Goal: Check status: Check status

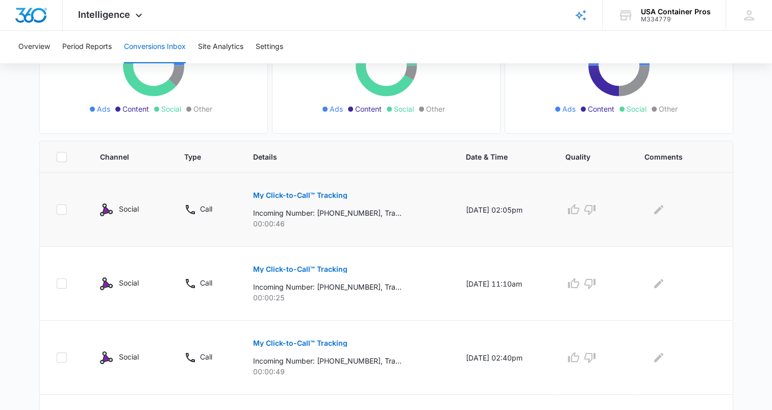
scroll to position [153, 0]
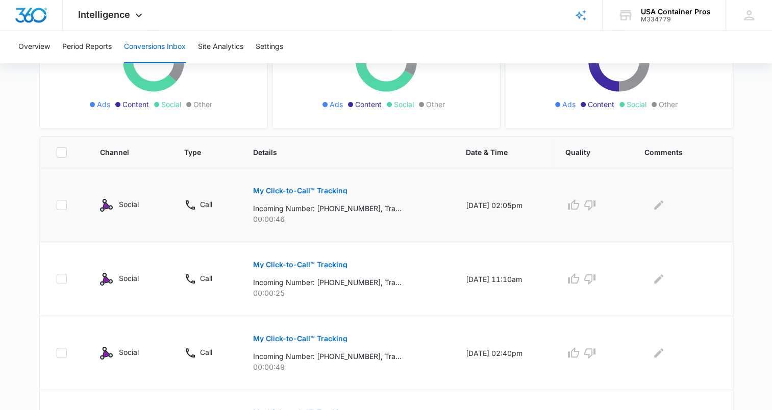
click at [316, 190] on p "My Click-to-Call™ Tracking" at bounding box center [300, 190] width 94 height 7
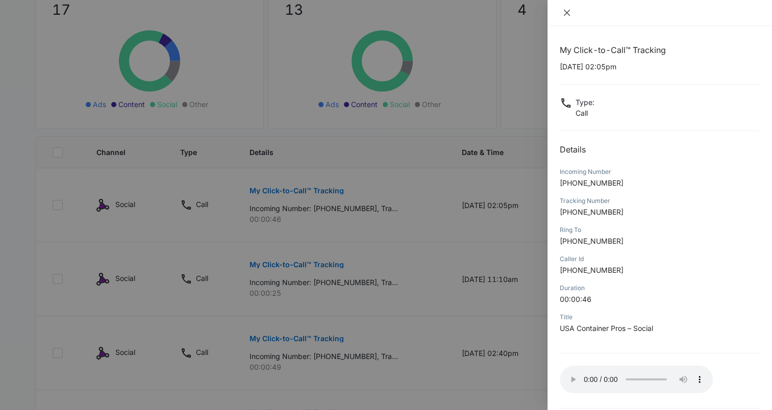
click at [565, 9] on icon "close" at bounding box center [567, 13] width 8 height 8
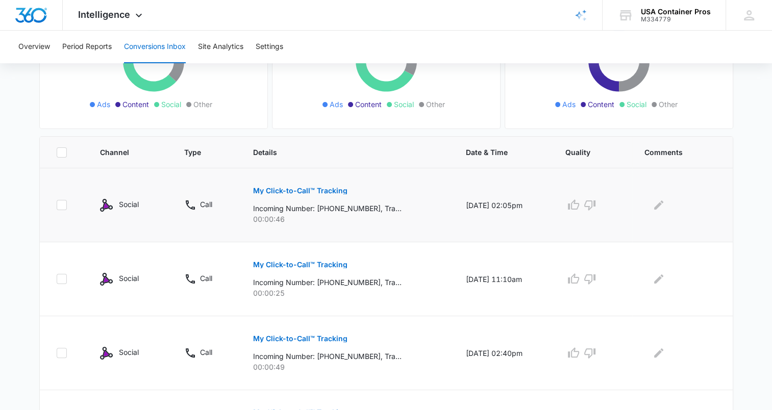
click at [317, 186] on button "My Click-to-Call™ Tracking" at bounding box center [300, 191] width 94 height 24
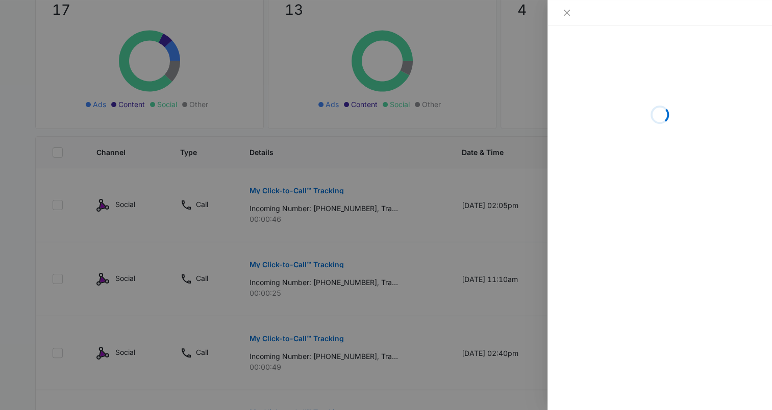
click at [403, 247] on div at bounding box center [386, 205] width 772 height 410
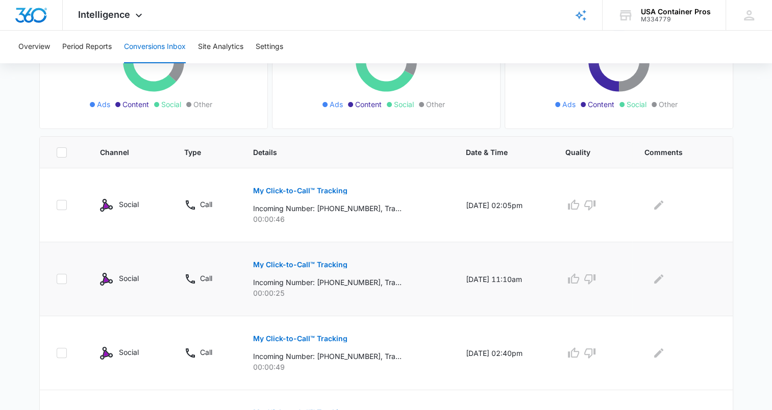
click at [324, 265] on p "My Click-to-Call™ Tracking" at bounding box center [300, 264] width 94 height 7
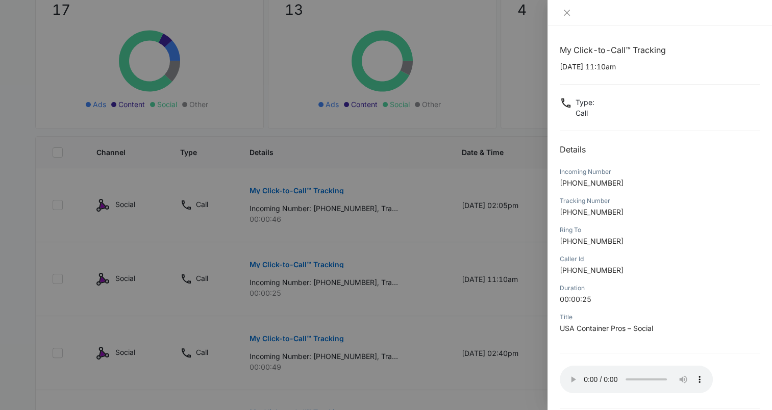
click at [293, 308] on div at bounding box center [386, 205] width 772 height 410
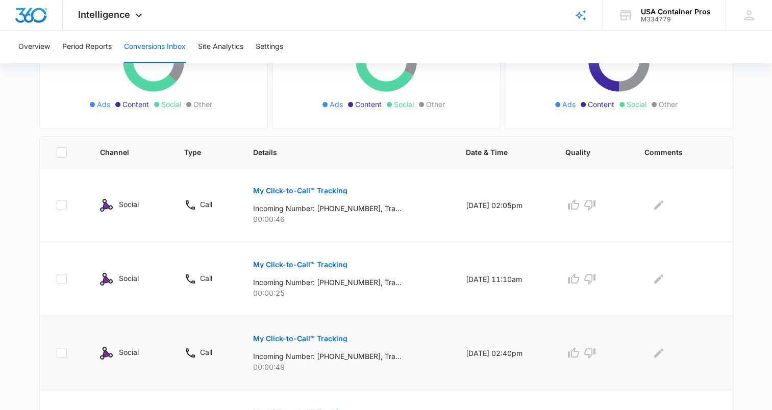
click at [315, 338] on p "My Click-to-Call™ Tracking" at bounding box center [300, 338] width 94 height 7
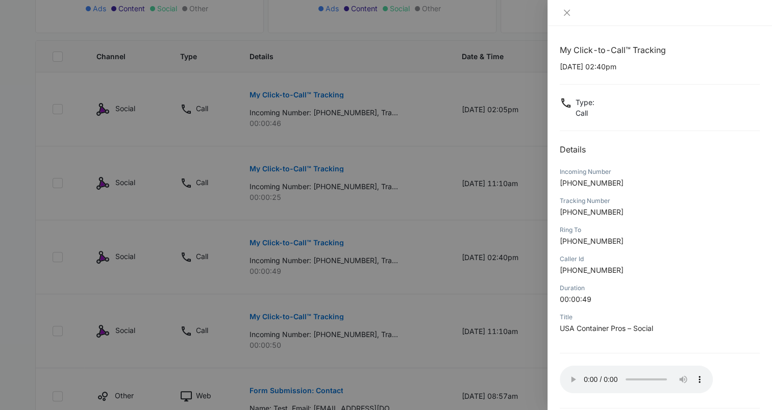
scroll to position [255, 0]
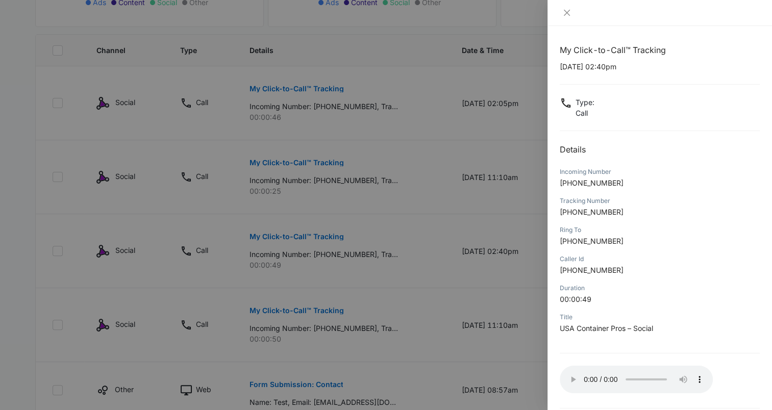
click at [394, 275] on div at bounding box center [386, 205] width 772 height 410
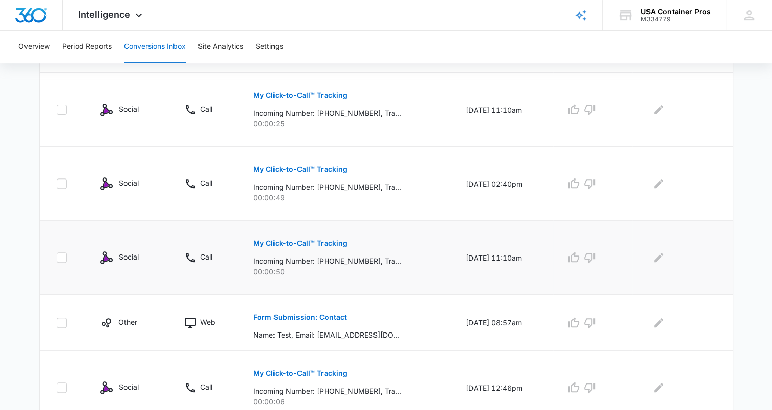
scroll to position [357, 0]
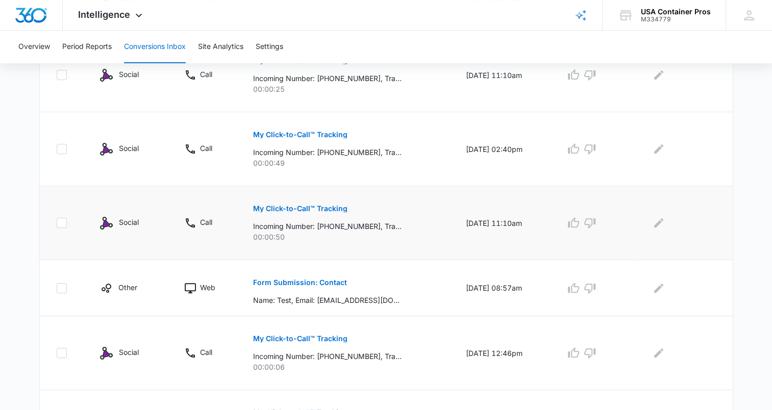
click at [318, 209] on p "My Click-to-Call™ Tracking" at bounding box center [300, 208] width 94 height 7
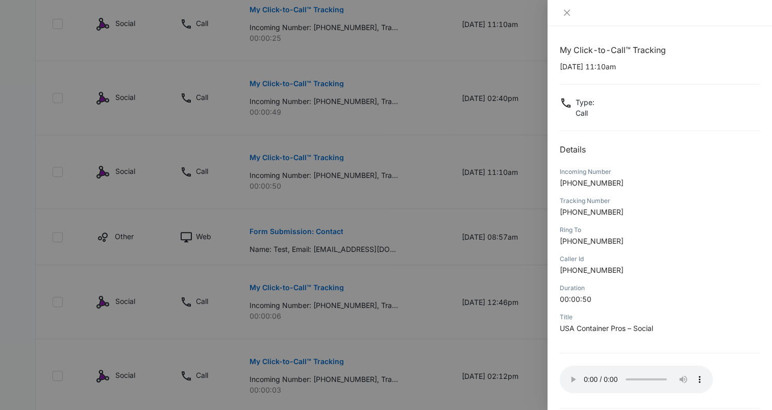
click at [422, 284] on div at bounding box center [386, 205] width 772 height 410
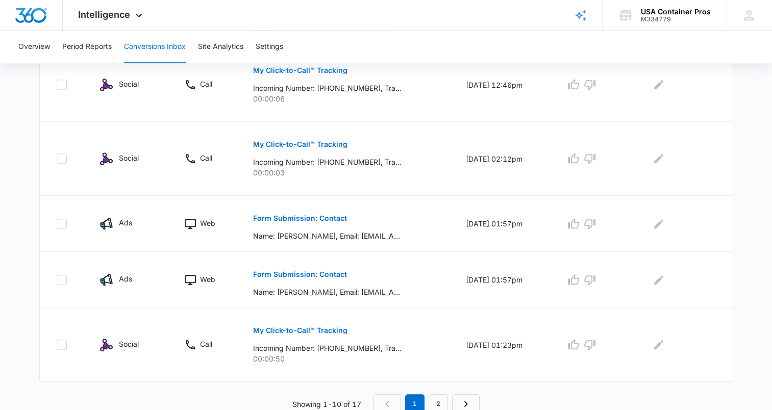
scroll to position [627, 0]
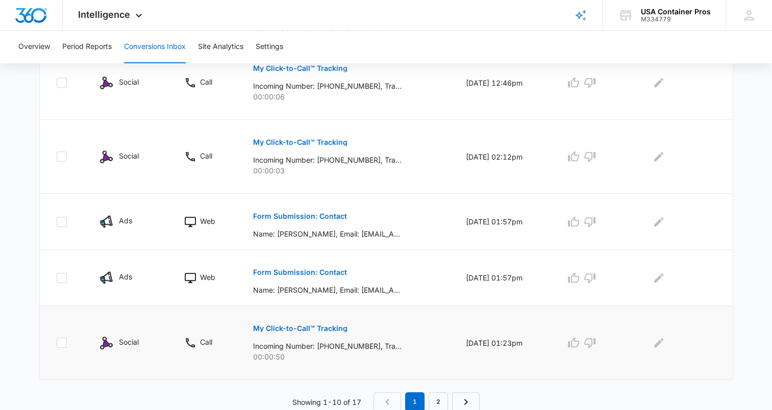
click at [325, 328] on p "My Click-to-Call™ Tracking" at bounding box center [300, 328] width 94 height 7
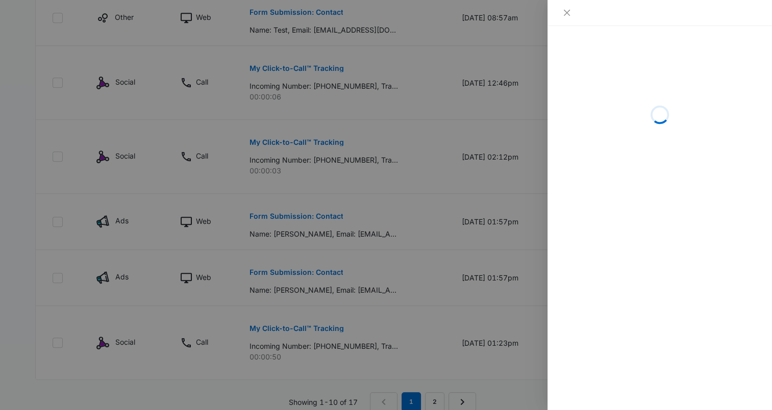
click at [420, 320] on div at bounding box center [386, 205] width 772 height 410
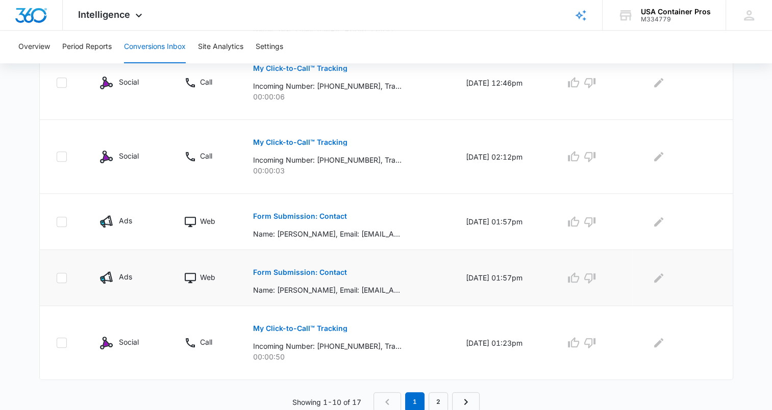
click at [320, 271] on p "Form Submission: Contact" at bounding box center [300, 272] width 94 height 7
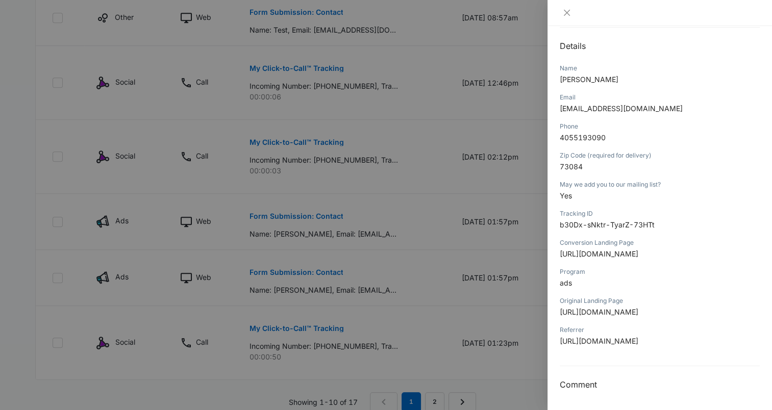
scroll to position [98, 0]
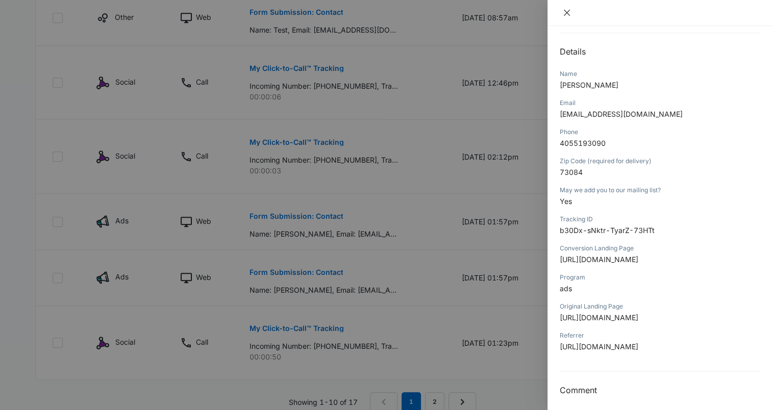
click at [565, 13] on icon "close" at bounding box center [567, 13] width 8 height 8
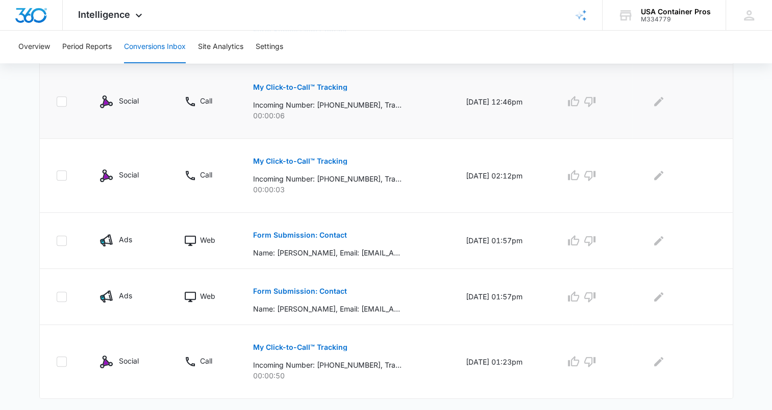
scroll to position [627, 0]
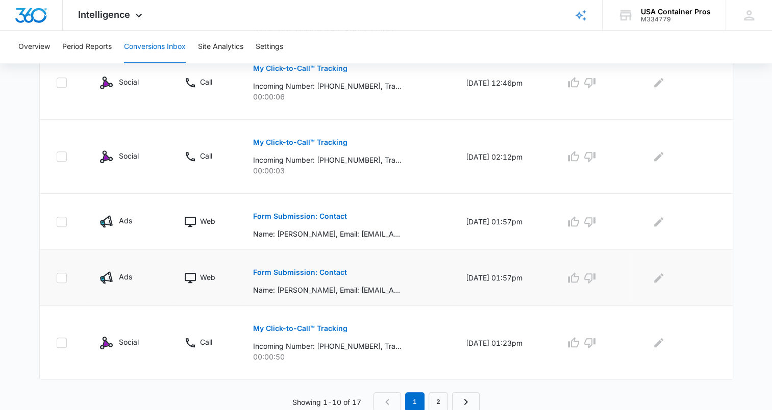
click at [327, 271] on p "Form Submission: Contact" at bounding box center [300, 272] width 94 height 7
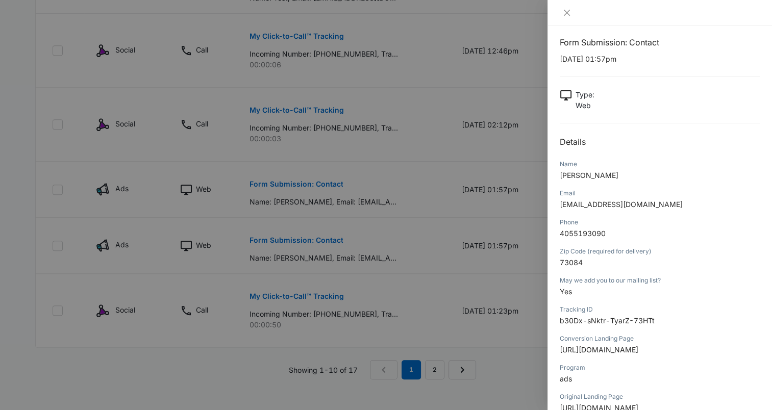
scroll to position [0, 0]
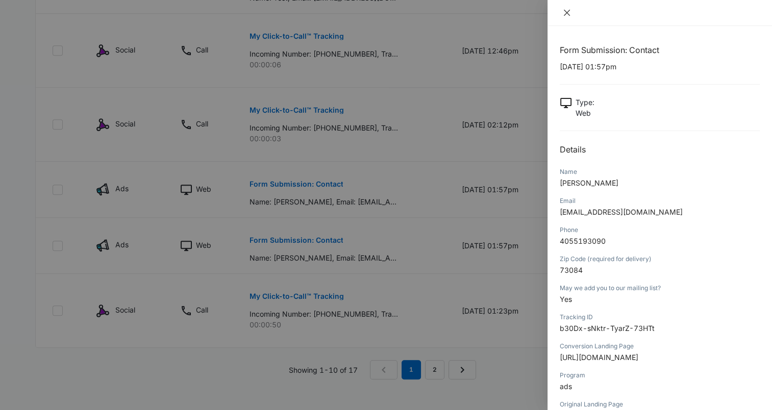
drag, startPoint x: 571, startPoint y: 12, endPoint x: 568, endPoint y: 22, distance: 11.1
click at [570, 12] on button "Close" at bounding box center [567, 12] width 14 height 9
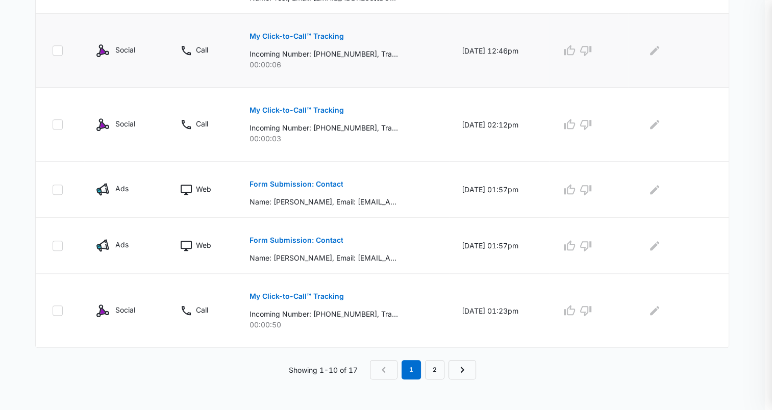
scroll to position [627, 0]
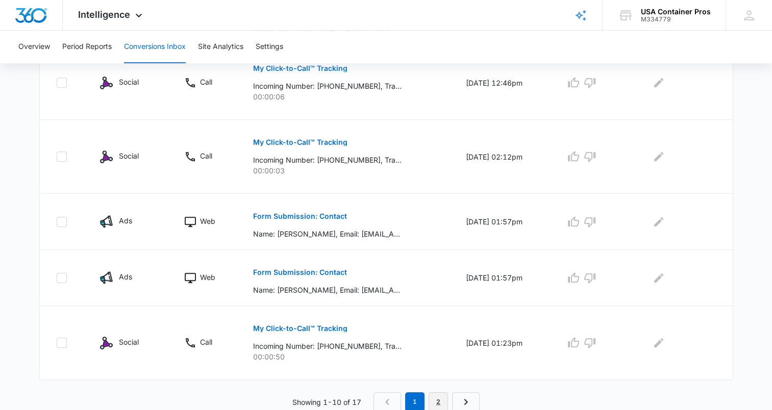
click at [445, 398] on link "2" at bounding box center [437, 401] width 19 height 19
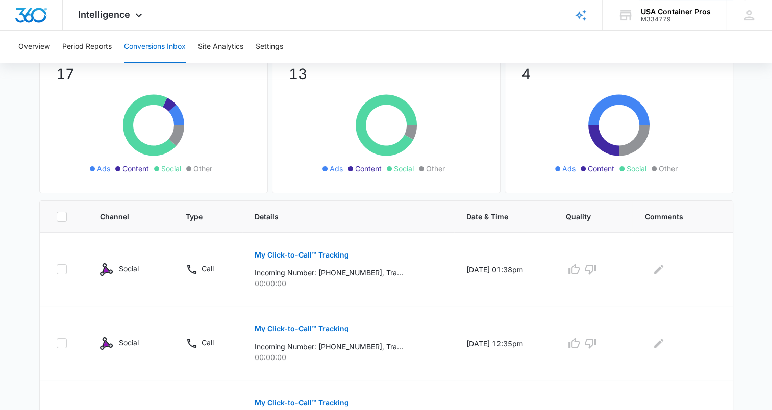
scroll to position [0, 0]
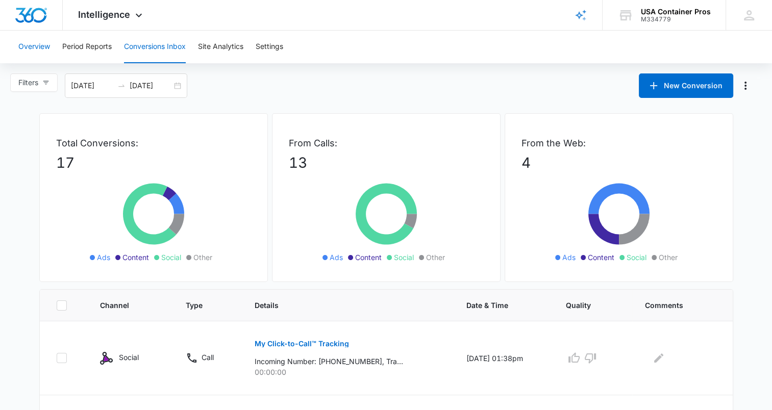
click at [44, 43] on button "Overview" at bounding box center [34, 47] width 32 height 33
